Goal: Task Accomplishment & Management: Manage account settings

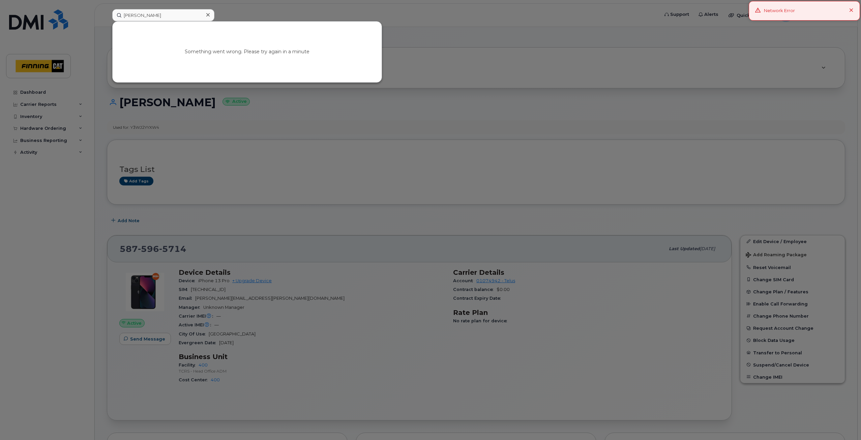
click at [135, 18] on input "[PERSON_NAME]" at bounding box center [163, 15] width 102 height 12
type input "[PERSON_NAME]"
click at [246, 54] on link "Go to Sign In Page" at bounding box center [247, 58] width 52 height 12
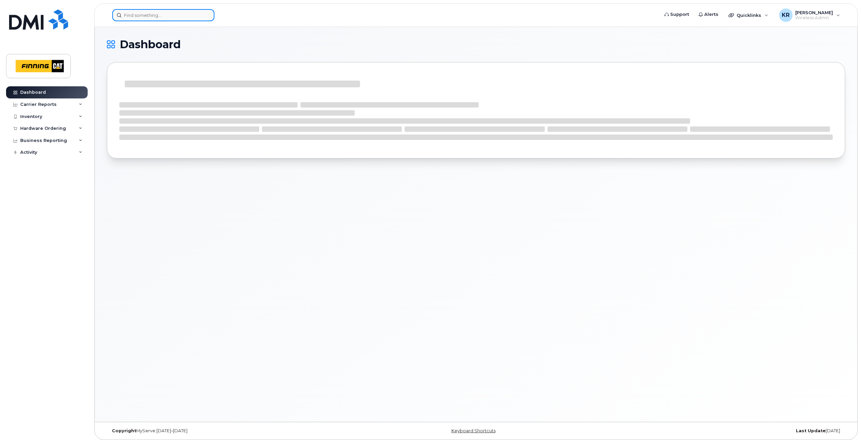
click at [145, 15] on input at bounding box center [163, 15] width 102 height 12
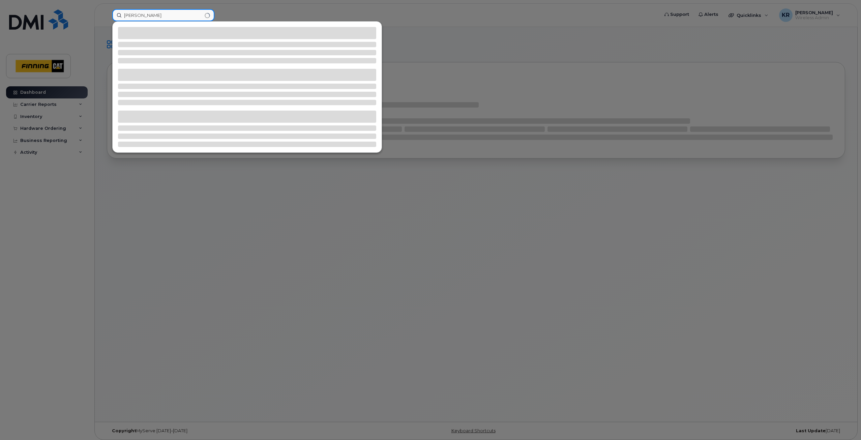
type input "[PERSON_NAME]"
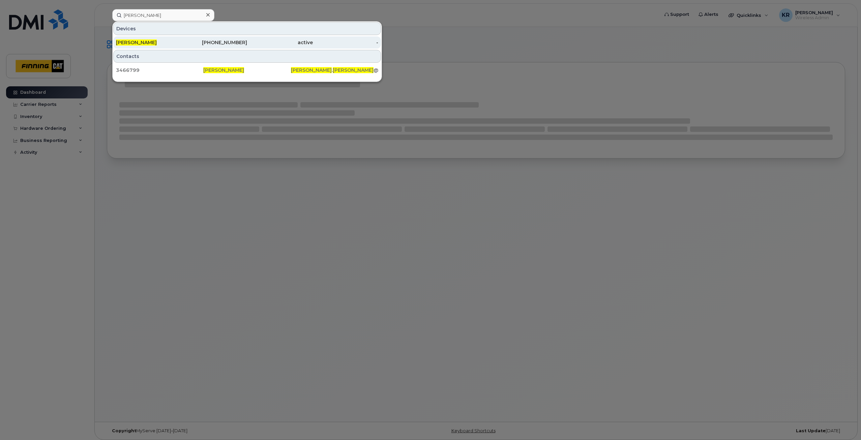
click at [232, 42] on div "780-983-2706" at bounding box center [215, 42] width 66 height 7
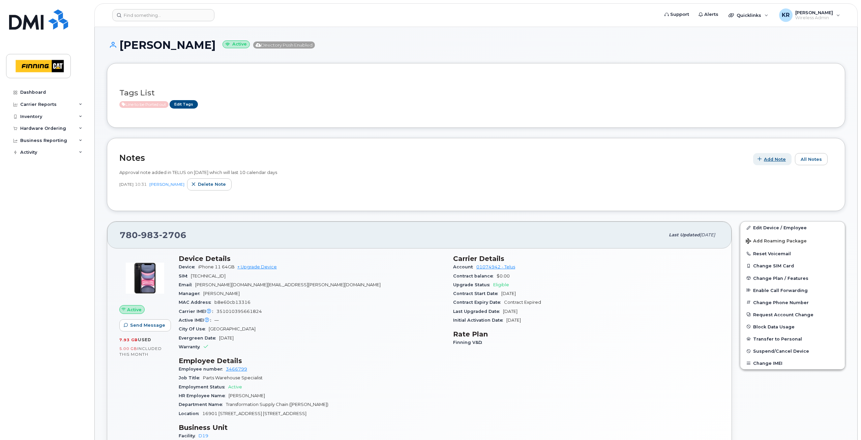
click at [768, 161] on span "Add Note" at bounding box center [775, 159] width 22 height 6
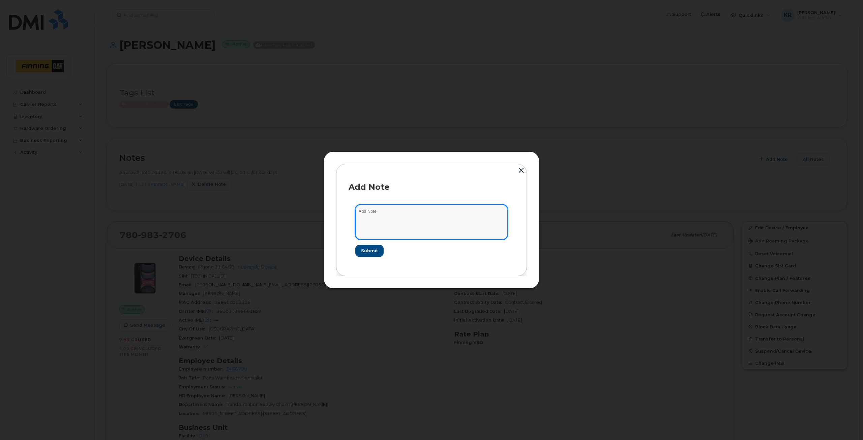
click at [374, 213] on textarea at bounding box center [431, 222] width 152 height 34
click at [411, 225] on textarea "Chantal completed the PORT of the line. Requested SIM with new business number …" at bounding box center [431, 222] width 152 height 34
click at [421, 223] on textarea "Chantal completed the PORT of the line. Requested SIM with new business number …" at bounding box center [431, 222] width 152 height 34
type textarea "Chantal completed the PORT of the line. Requested SIM with new business number …"
click at [372, 250] on span "Submit" at bounding box center [369, 251] width 17 height 6
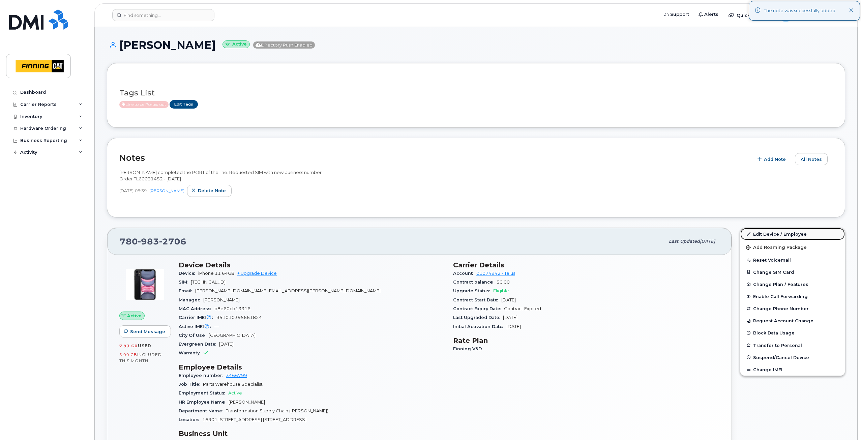
click at [767, 234] on link "Edit Device / Employee" at bounding box center [793, 234] width 105 height 12
click at [746, 17] on span "Quicklinks" at bounding box center [749, 14] width 25 height 5
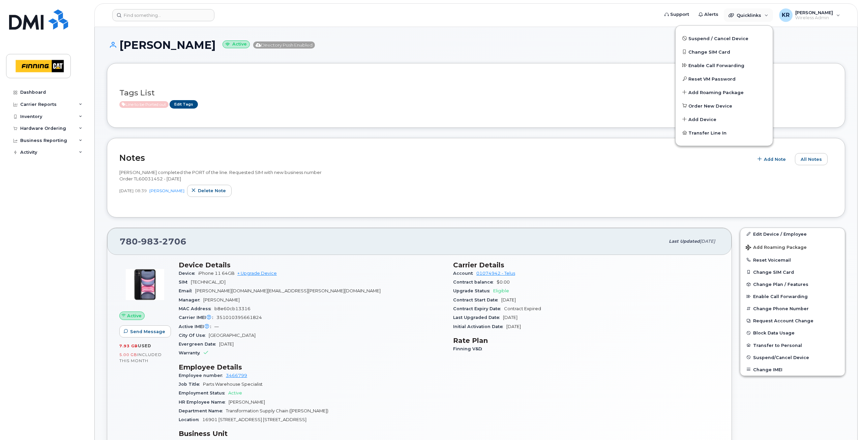
click at [466, 121] on div "Tags List Line to be Ported out Edit Tags" at bounding box center [476, 95] width 739 height 65
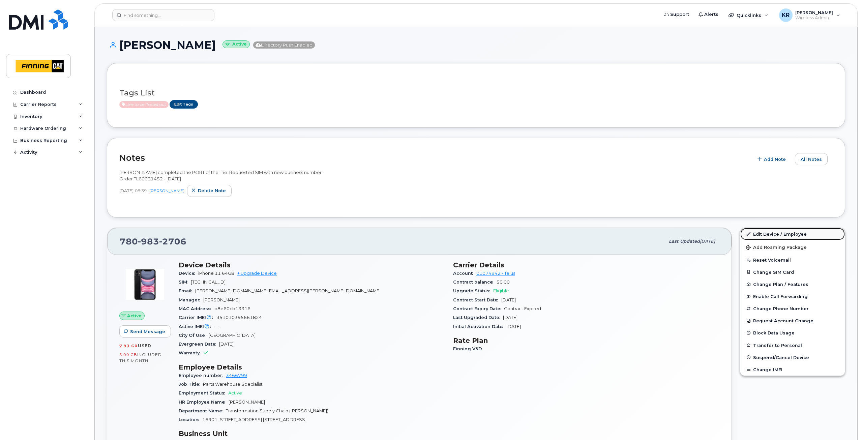
click at [766, 235] on link "Edit Device / Employee" at bounding box center [793, 234] width 105 height 12
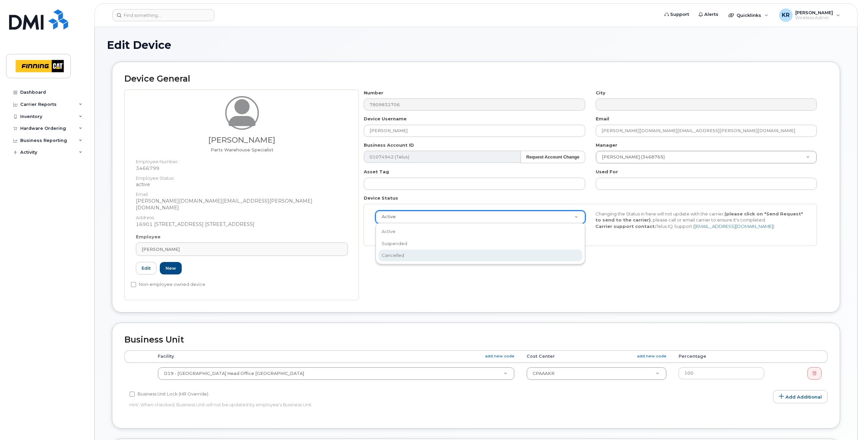
select select "cancelled"
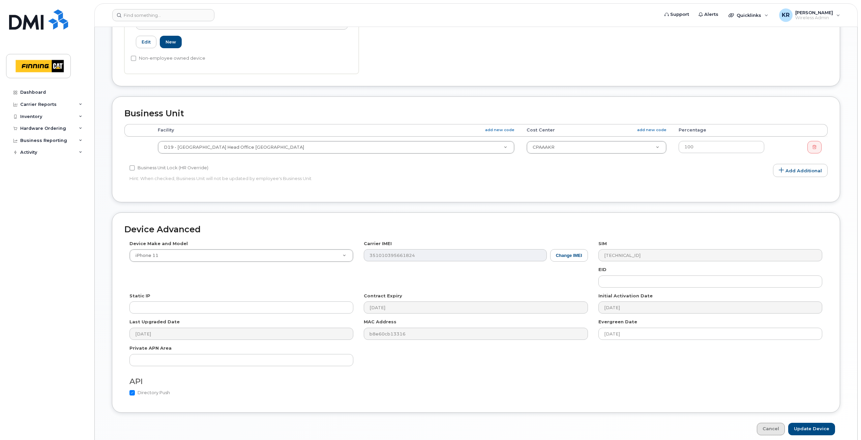
scroll to position [249, 0]
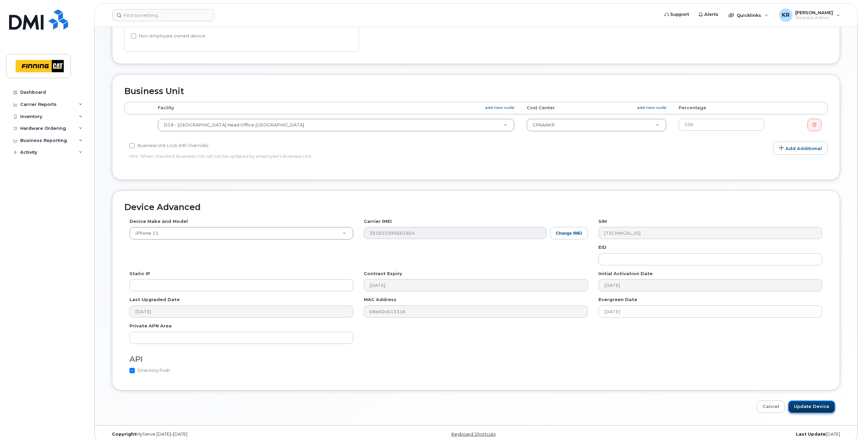
click at [810, 401] on input "Update Device" at bounding box center [811, 407] width 47 height 12
type input "Saving..."
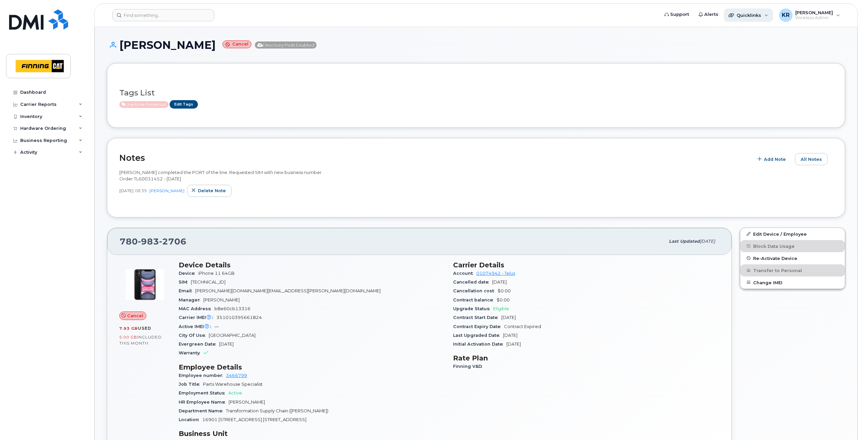
click at [748, 14] on span "Quicklinks" at bounding box center [749, 14] width 25 height 5
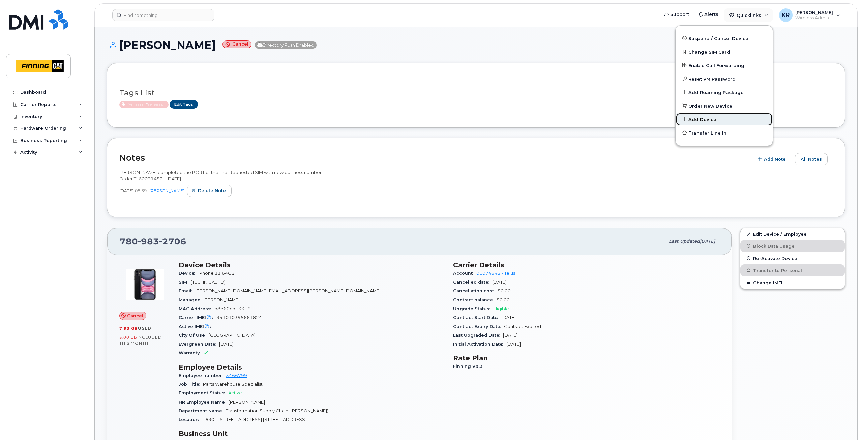
click at [706, 122] on span "Add Device" at bounding box center [703, 119] width 28 height 7
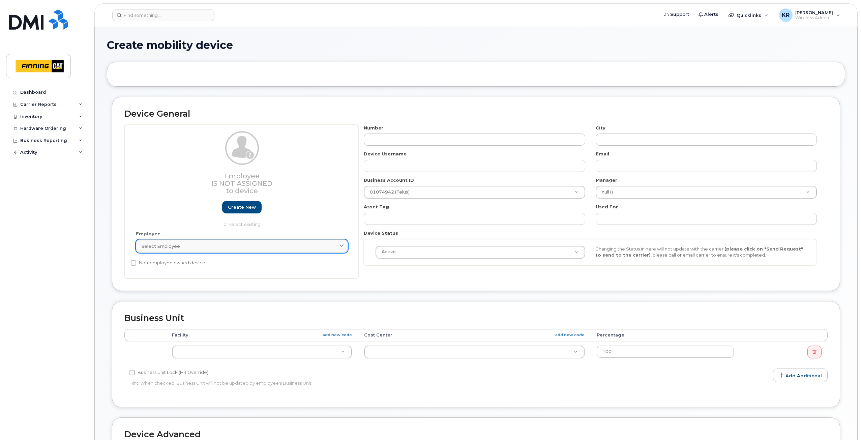
click at [165, 247] on span "Select employee" at bounding box center [161, 246] width 38 height 6
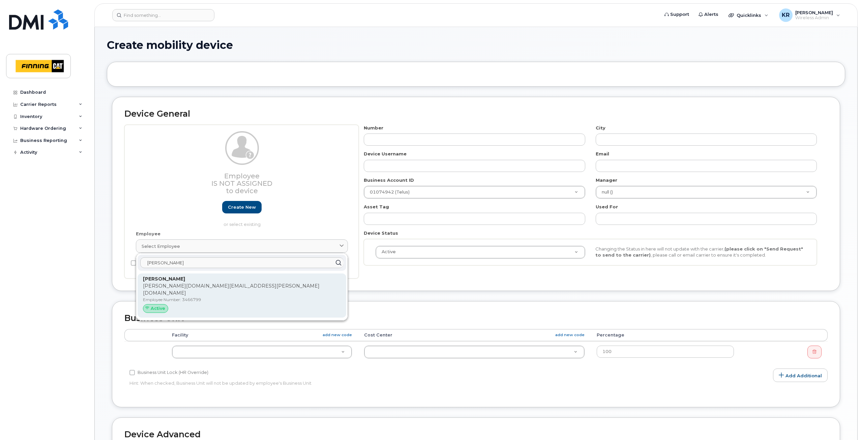
type input "[PERSON_NAME]"
click at [178, 287] on p "[PERSON_NAME][DOMAIN_NAME][EMAIL_ADDRESS][PERSON_NAME][DOMAIN_NAME]" at bounding box center [242, 290] width 198 height 14
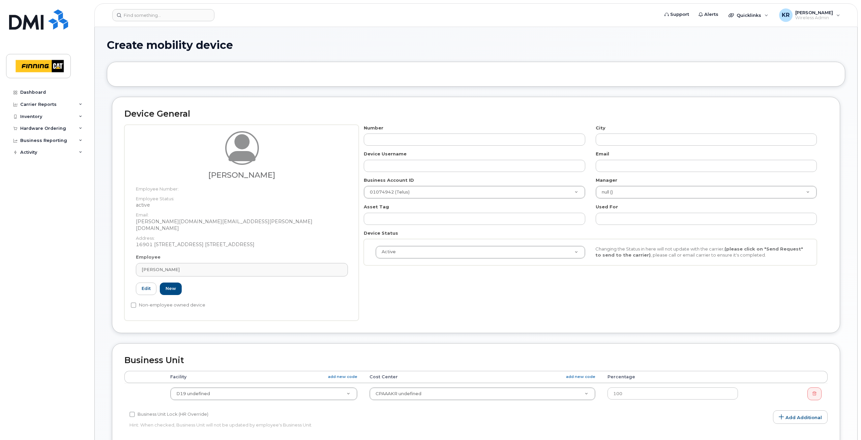
type input "3466799"
type input "[PERSON_NAME]"
type input "[PERSON_NAME][DOMAIN_NAME][EMAIL_ADDRESS][PERSON_NAME][DOMAIN_NAME]"
type input "34126"
type input "2188681"
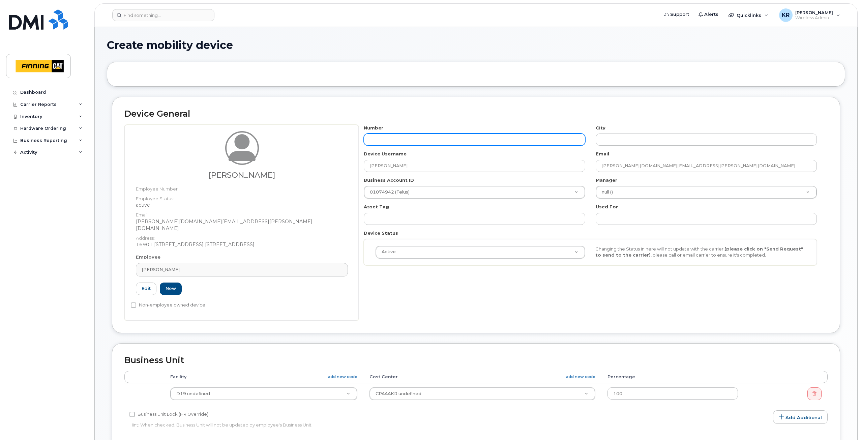
click at [390, 136] on input "text" at bounding box center [474, 140] width 221 height 12
type input "587"
type input "?"
type input "[PHONE_NUMBER]"
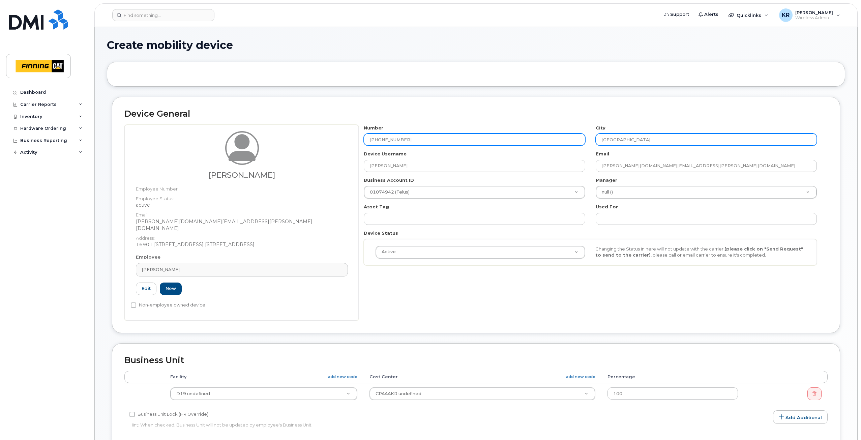
type input "[GEOGRAPHIC_DATA]"
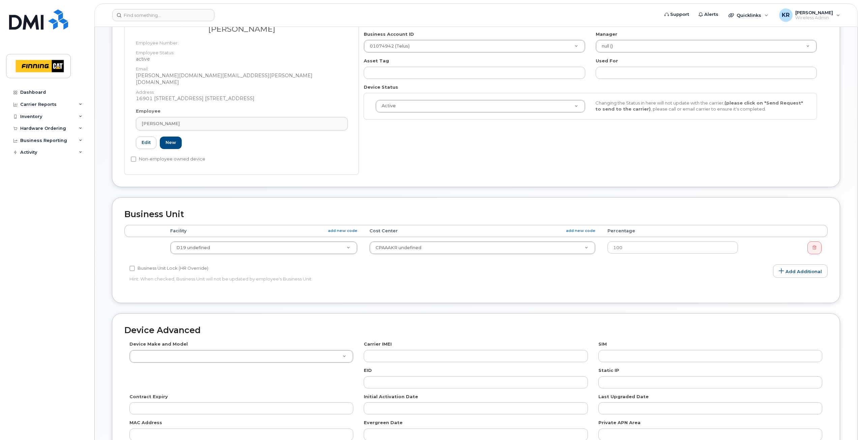
scroll to position [169, 0]
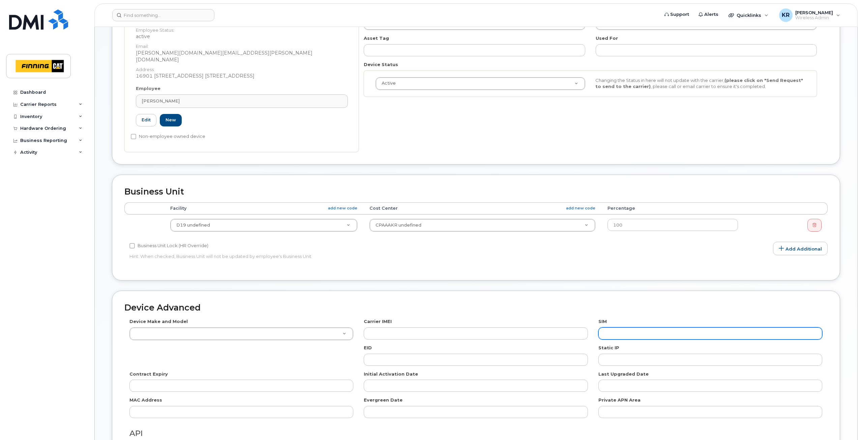
click at [614, 327] on input "text" at bounding box center [711, 333] width 224 height 12
paste input "[TECHNICAL_ID]"
type input "[TECHNICAL_ID]"
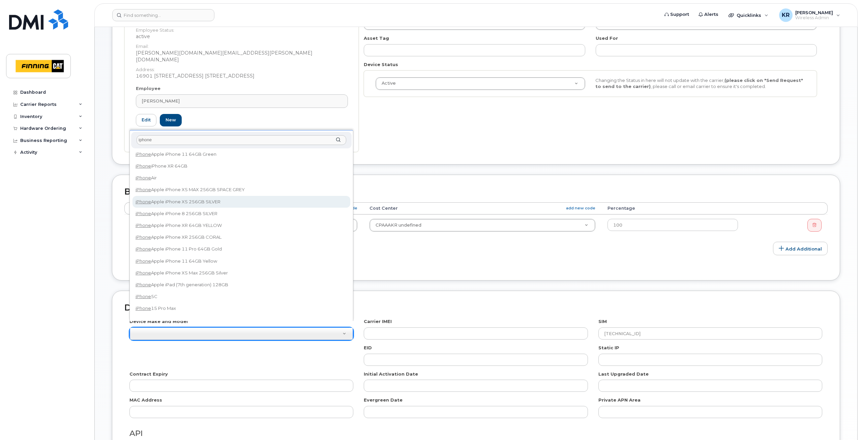
scroll to position [0, 0]
type input "iphone"
select select "1931"
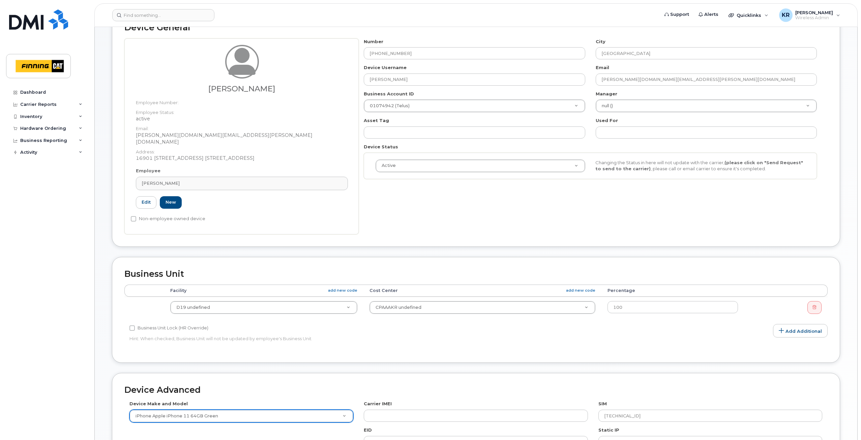
scroll to position [34, 0]
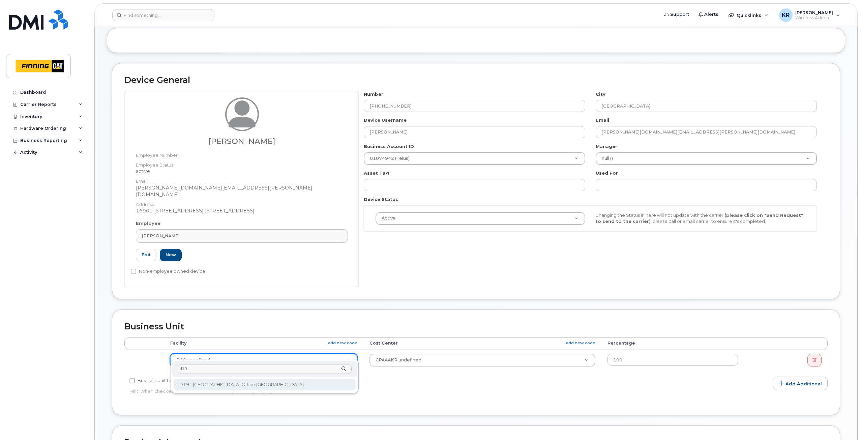
type input "d19"
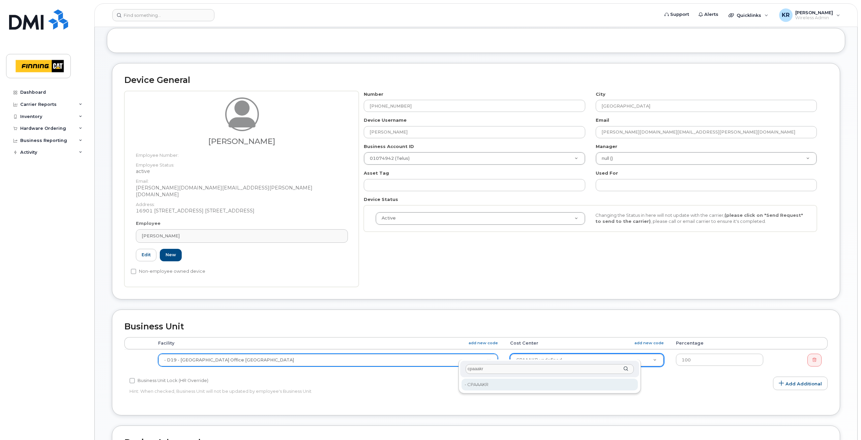
type input "cpaaakr"
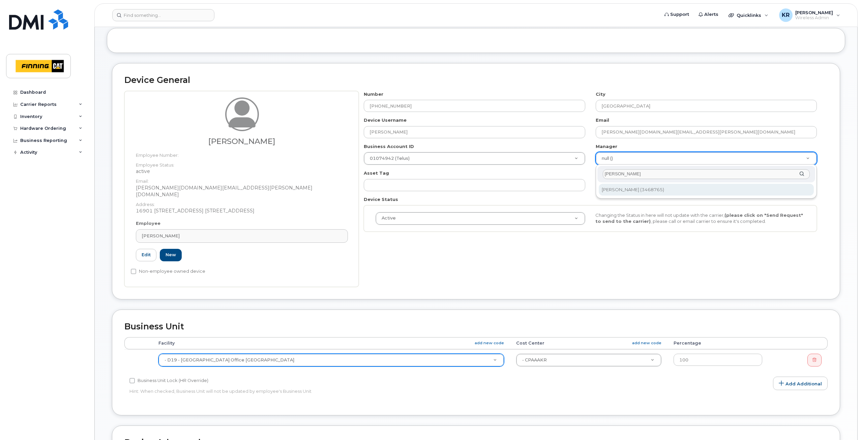
type input "[PERSON_NAME]"
type input "15246"
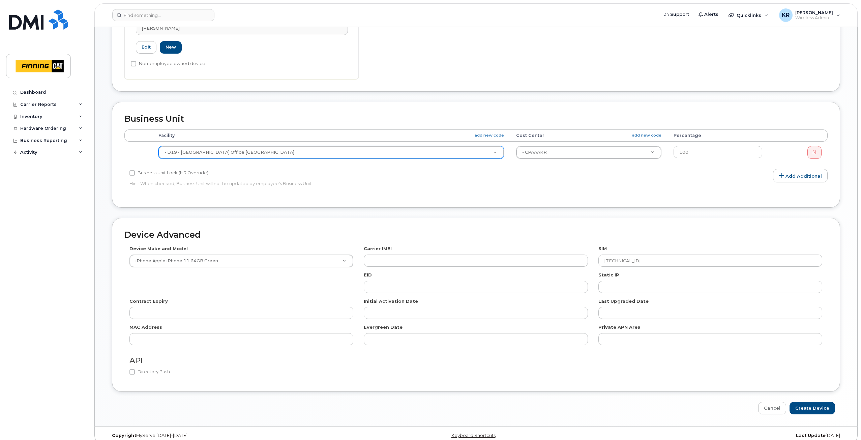
scroll to position [243, 0]
click at [810, 402] on input "Create Device" at bounding box center [813, 407] width 46 height 12
type input "Saving..."
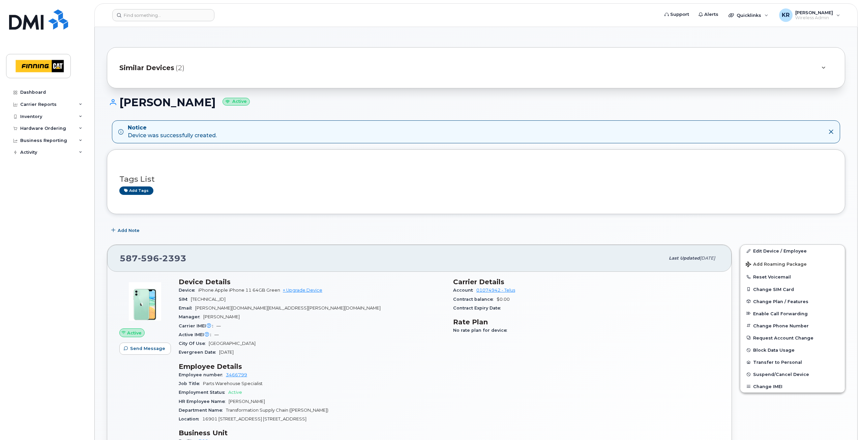
click at [150, 67] on span "Similar Devices" at bounding box center [146, 68] width 55 height 10
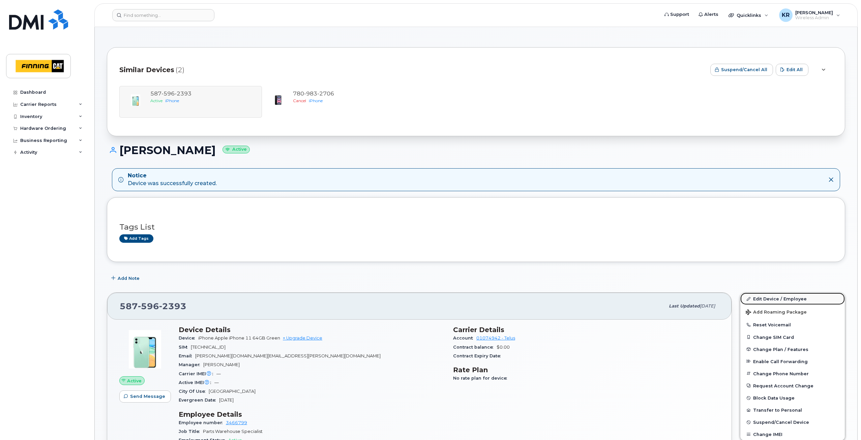
click at [773, 300] on link "Edit Device / Employee" at bounding box center [793, 299] width 105 height 12
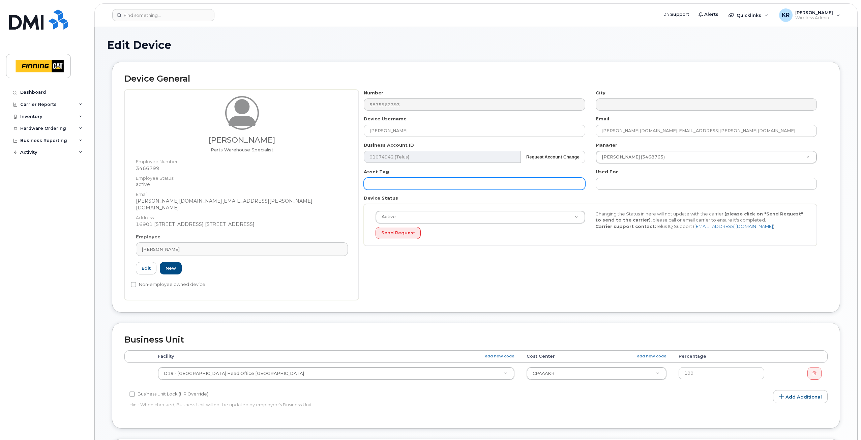
click at [415, 185] on input "text" at bounding box center [474, 184] width 221 height 12
paste input "DX3HV3K8N72J"
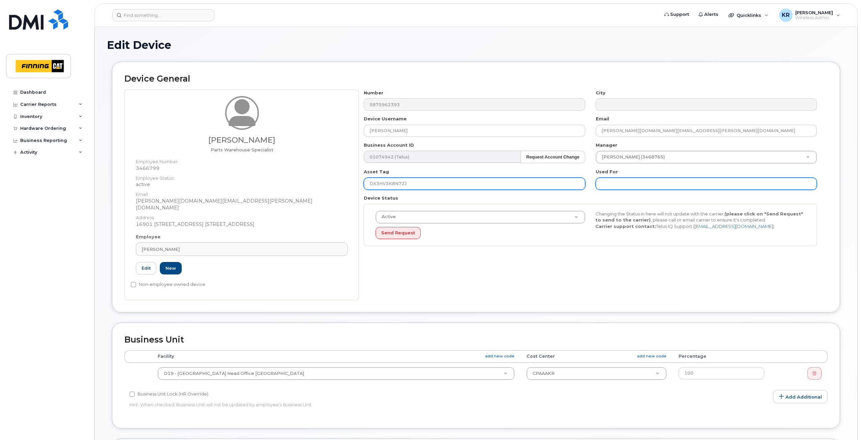
type input "DX3HV3K8N72J"
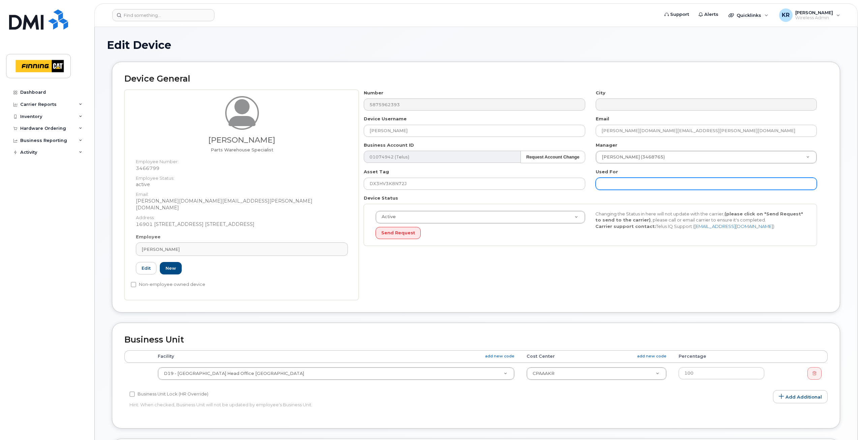
click at [611, 182] on input "text" at bounding box center [706, 184] width 221 height 12
paste input "DX3HV3K8N72J"
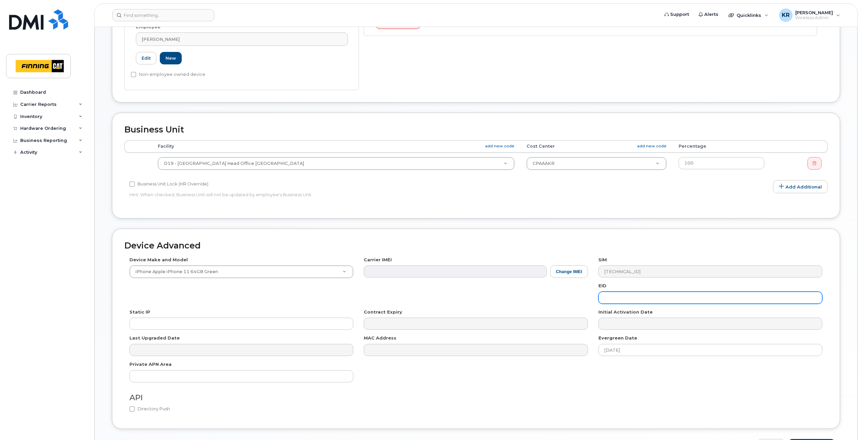
scroll to position [249, 0]
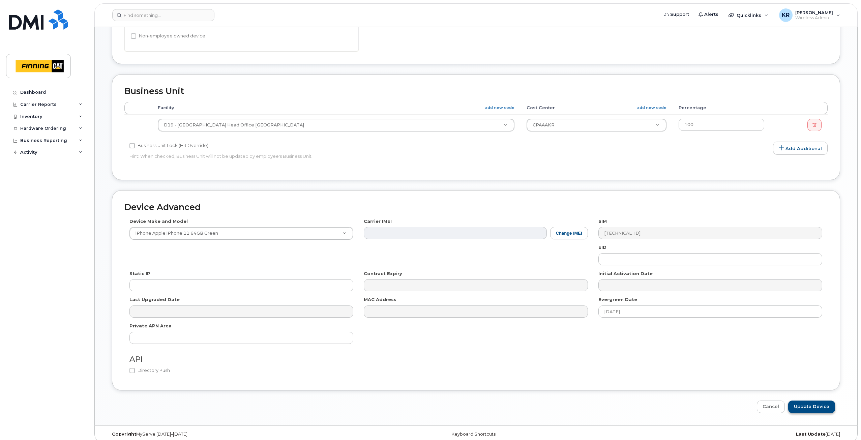
type input "DX3HV3K8N72J"
click at [817, 401] on input "Update Device" at bounding box center [811, 407] width 47 height 12
type input "Saving..."
